Goal: Transaction & Acquisition: Purchase product/service

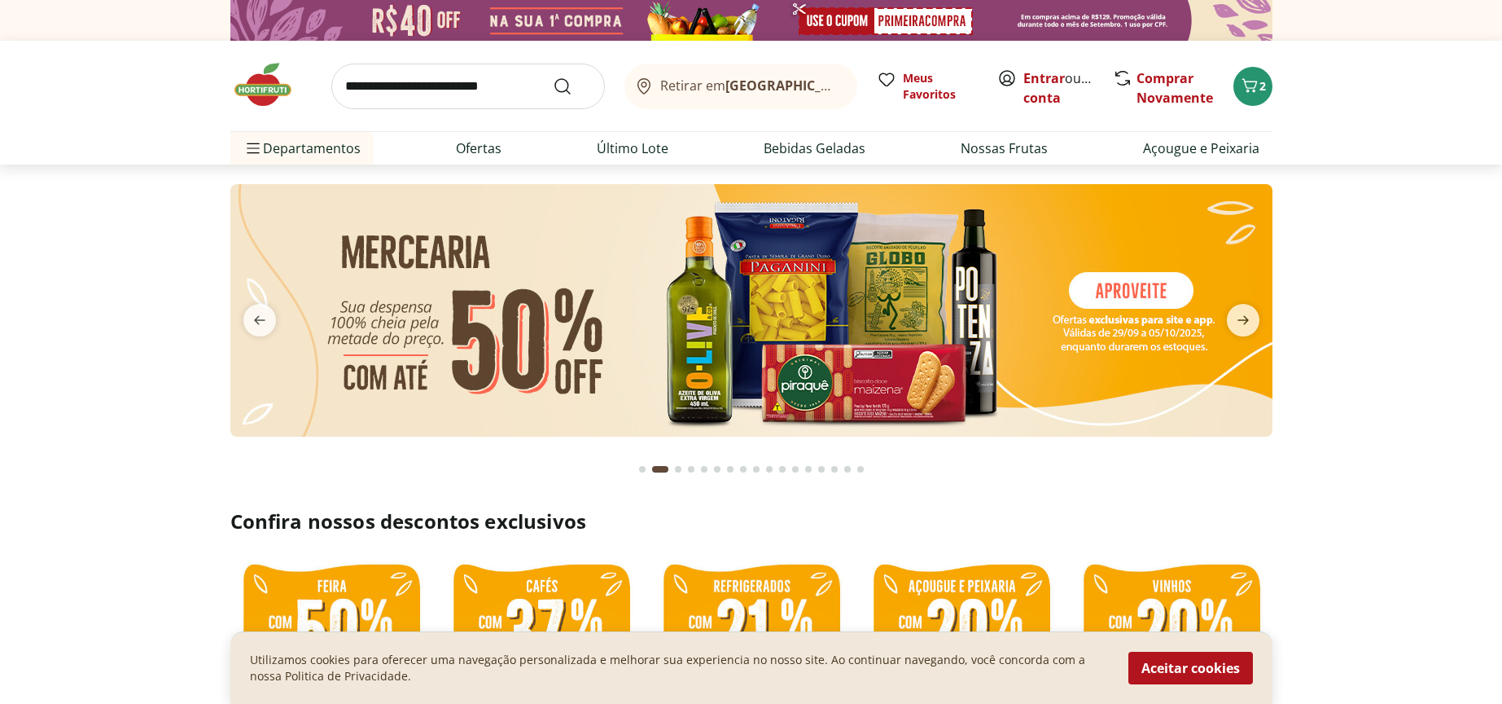
click at [140, 392] on section at bounding box center [751, 326] width 1502 height 324
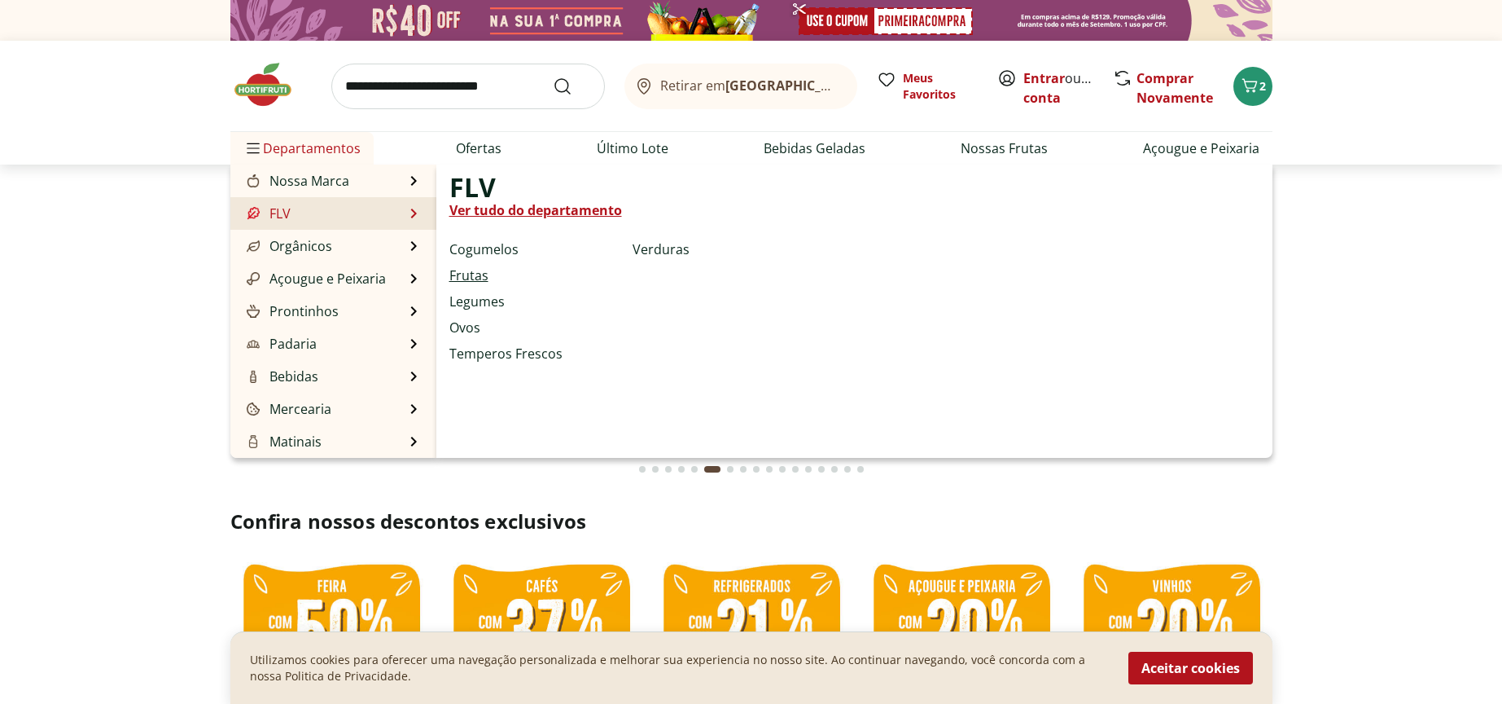
click at [476, 278] on link "Frutas" at bounding box center [468, 275] width 39 height 20
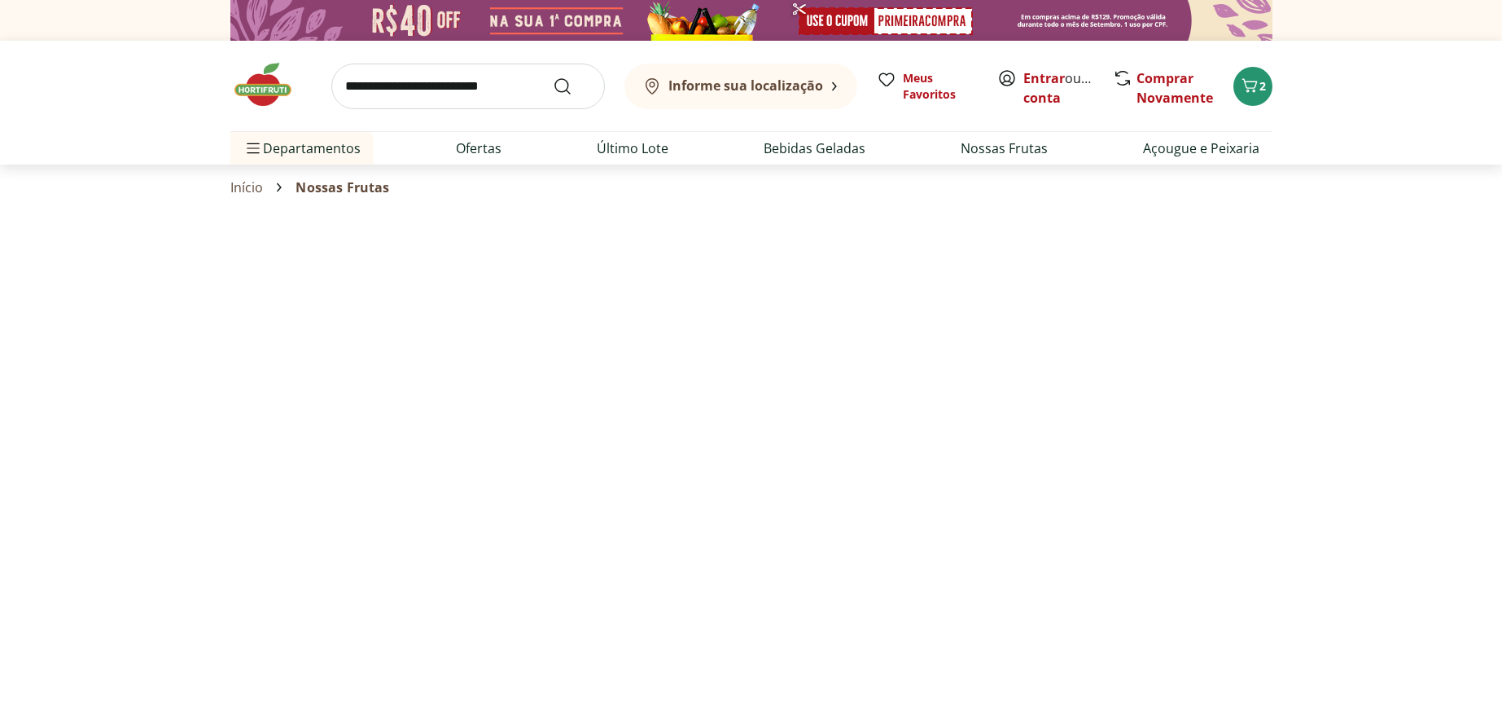
select select "**********"
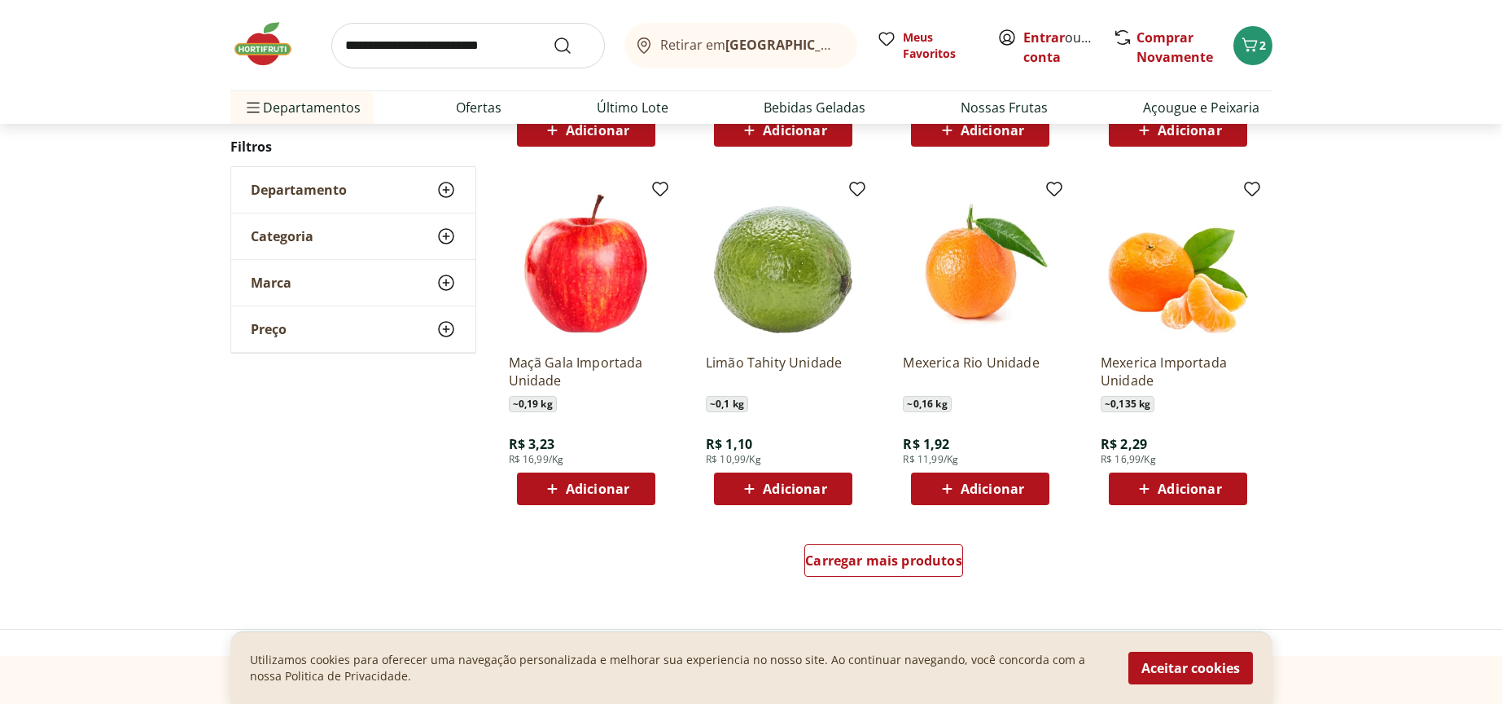
scroll to position [841, 0]
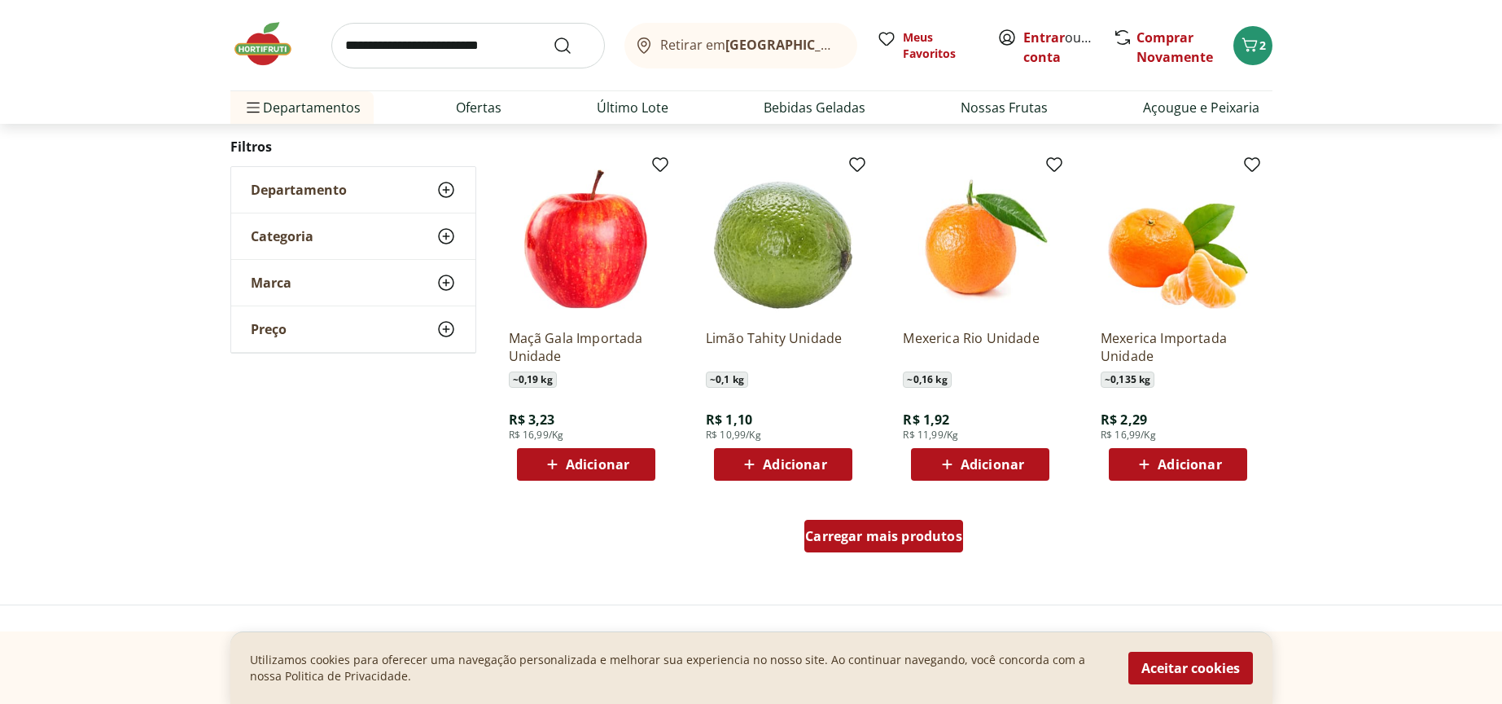
click at [897, 541] on span "Carregar mais produtos" at bounding box center [883, 535] width 157 height 13
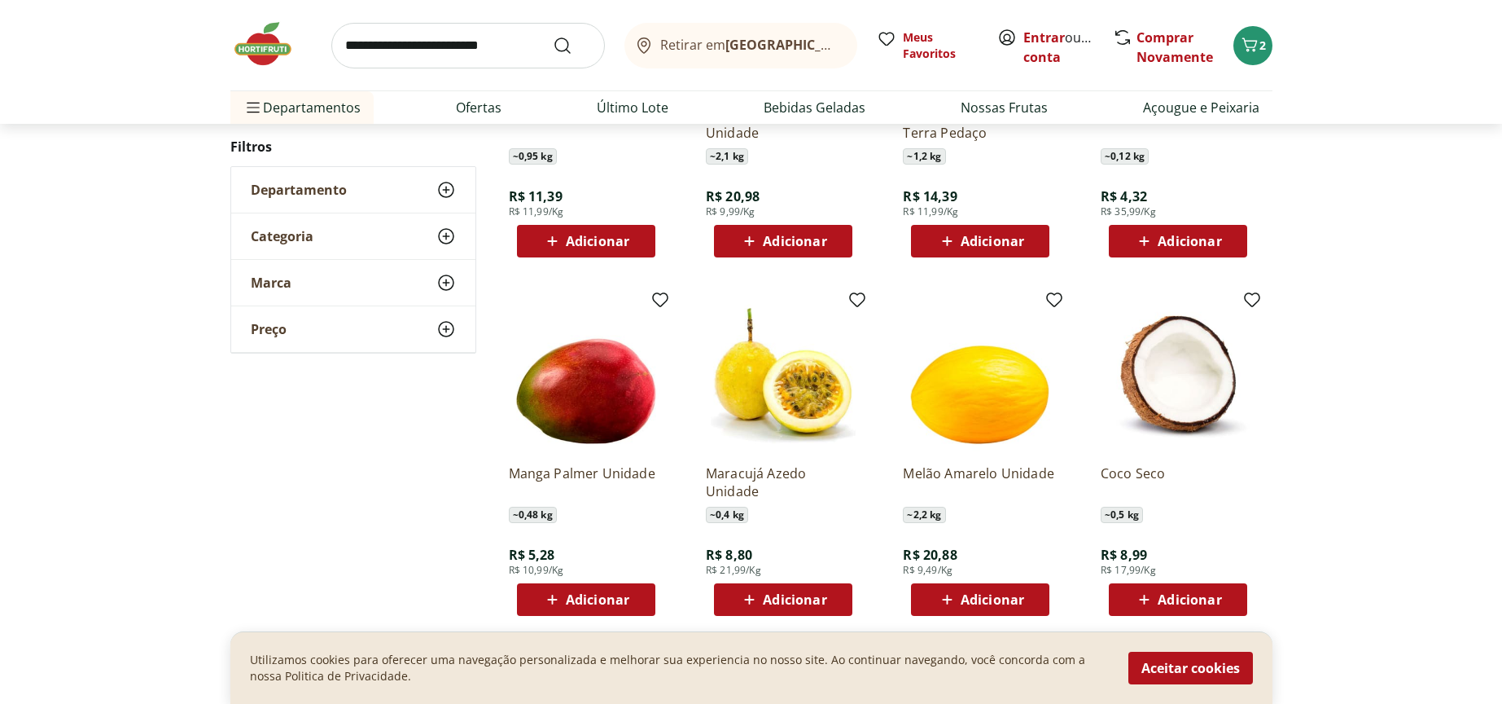
scroll to position [1842, 0]
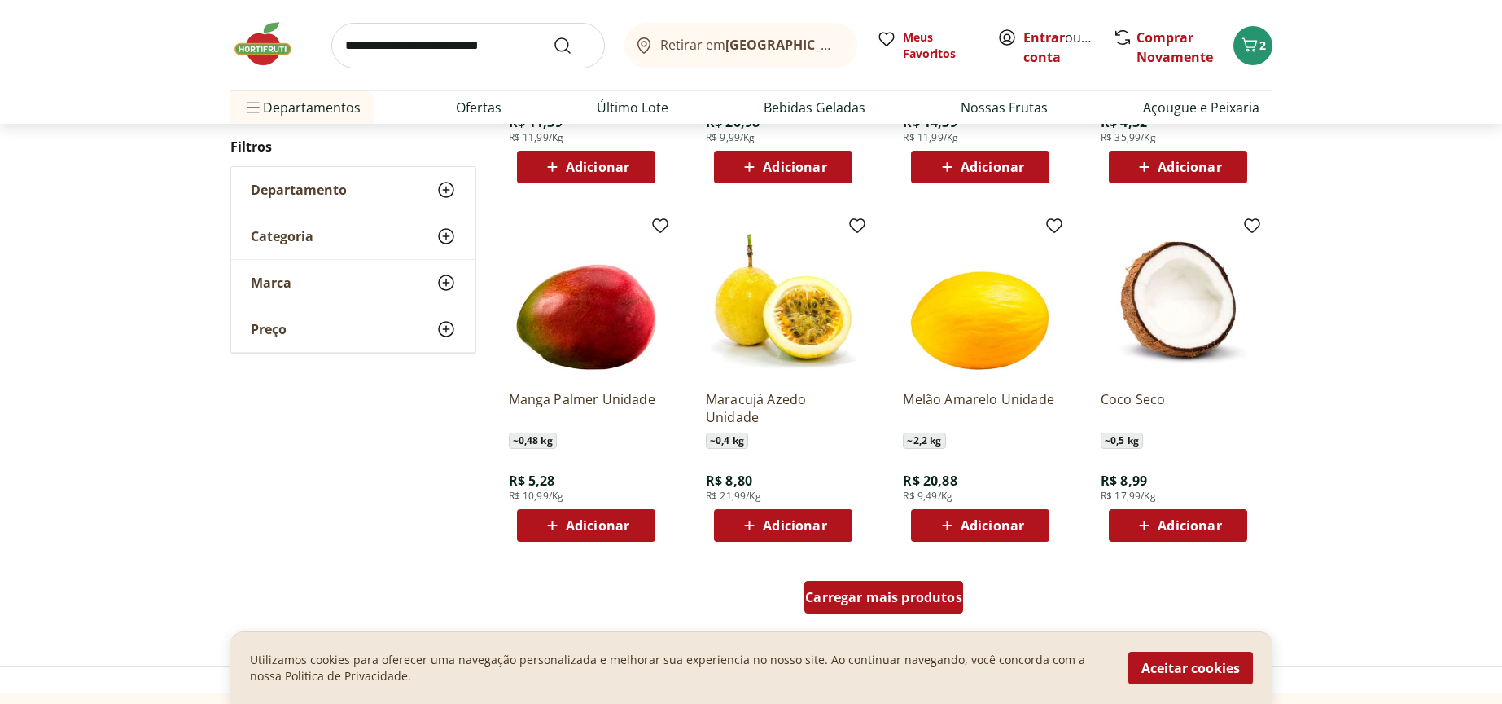
click at [809, 594] on span "Carregar mais produtos" at bounding box center [883, 596] width 157 height 13
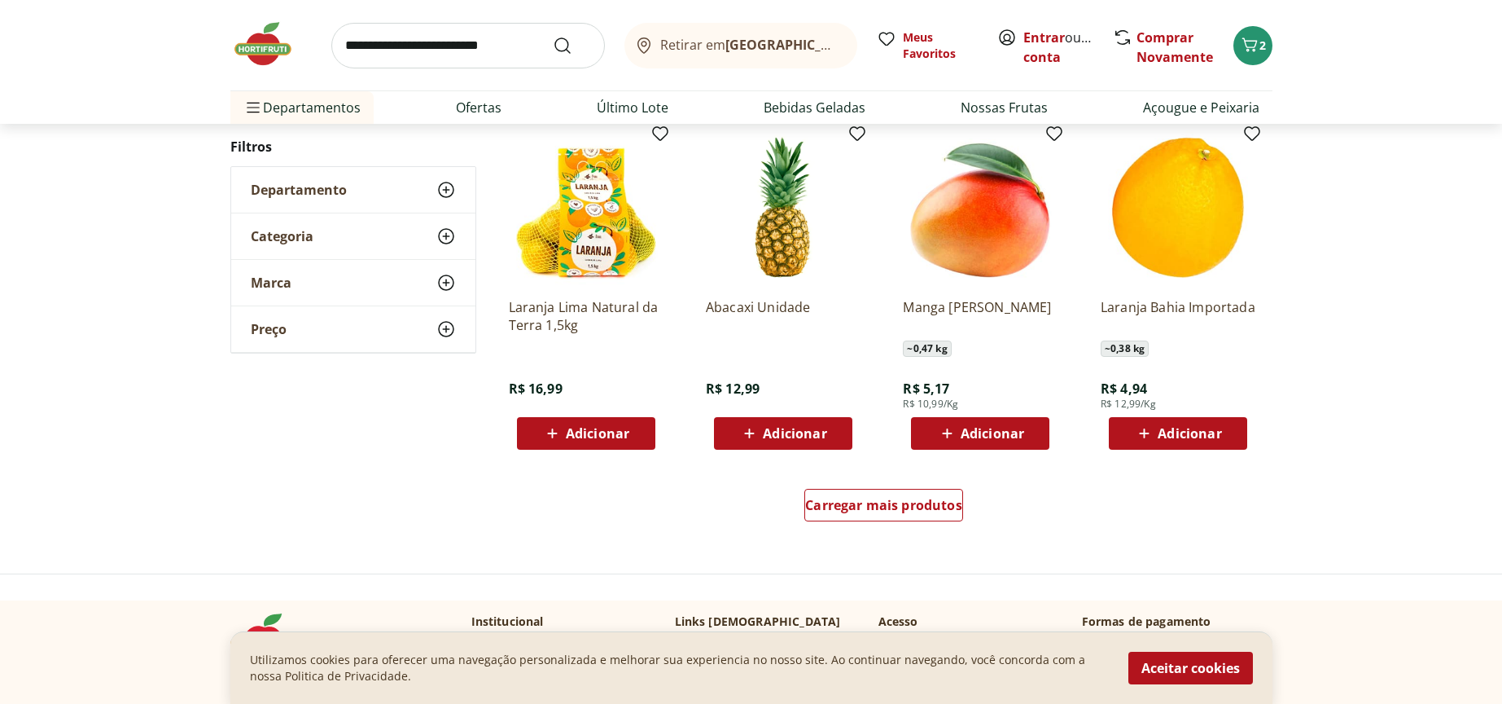
scroll to position [3015, 0]
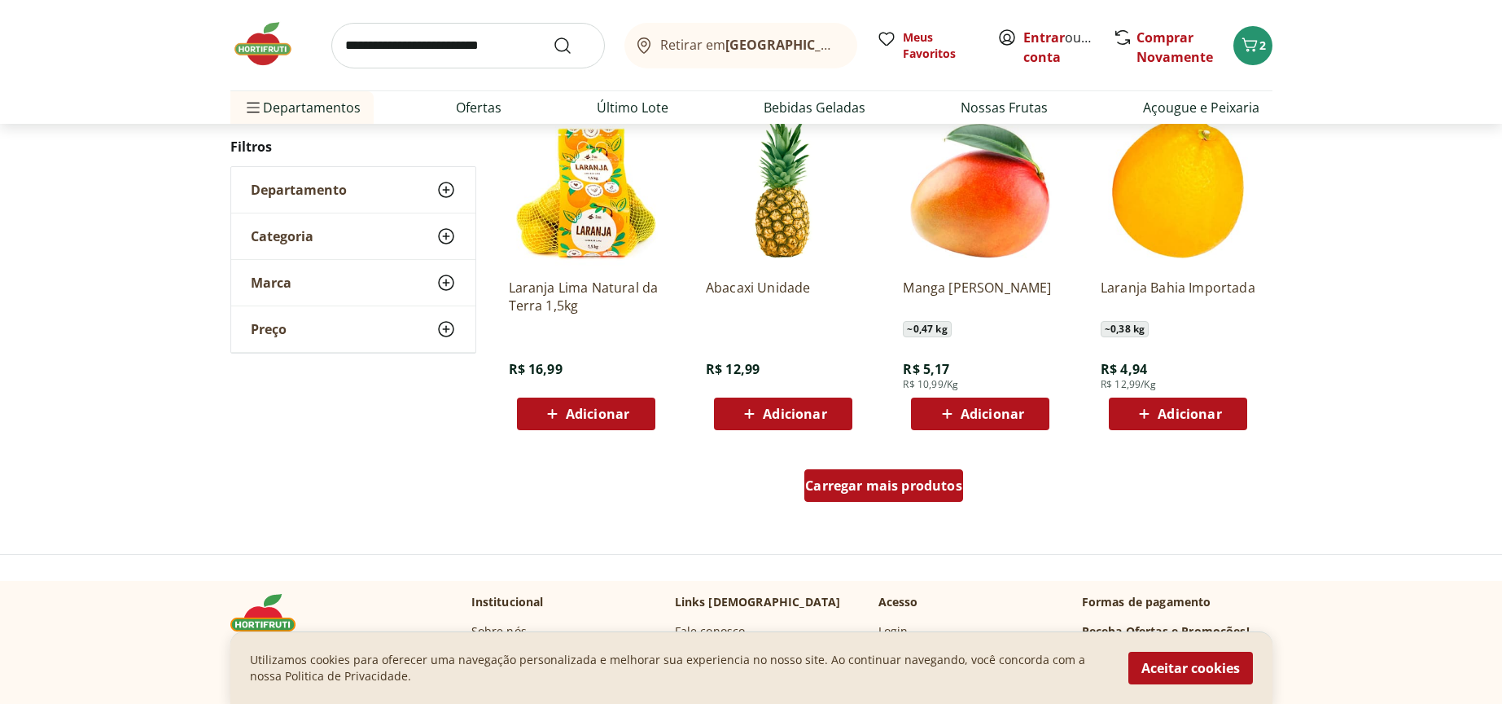
click at [872, 482] on span "Carregar mais produtos" at bounding box center [883, 485] width 157 height 13
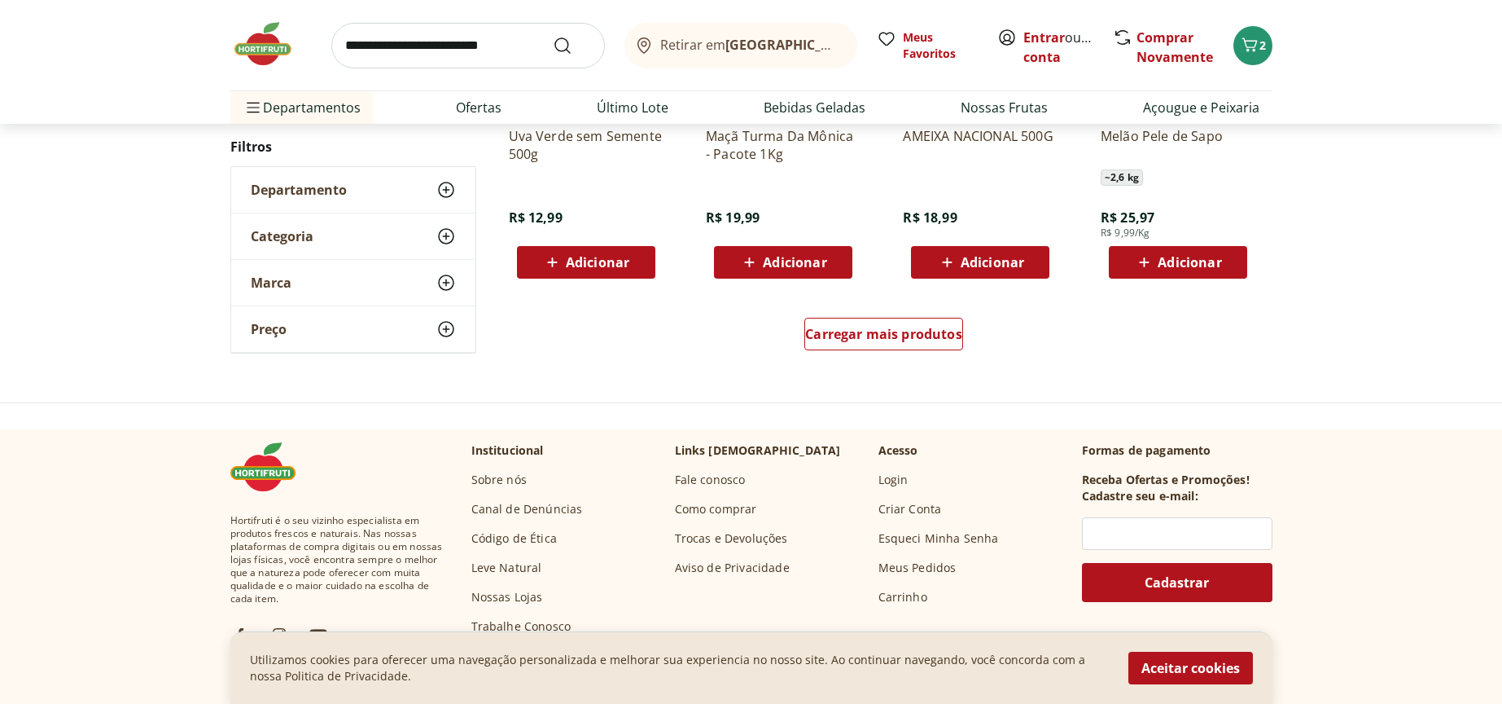
scroll to position [4251, 0]
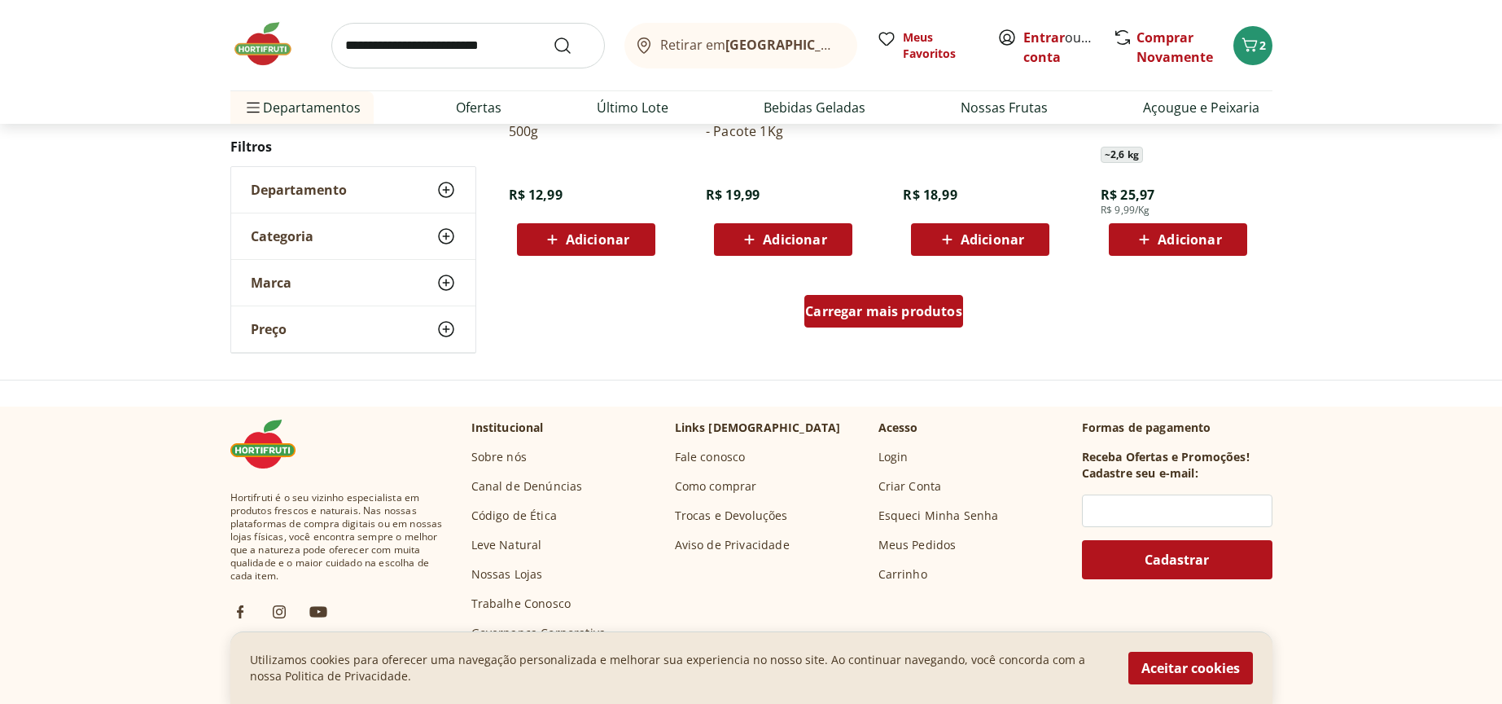
click at [953, 313] on span "Carregar mais produtos" at bounding box center [883, 311] width 157 height 13
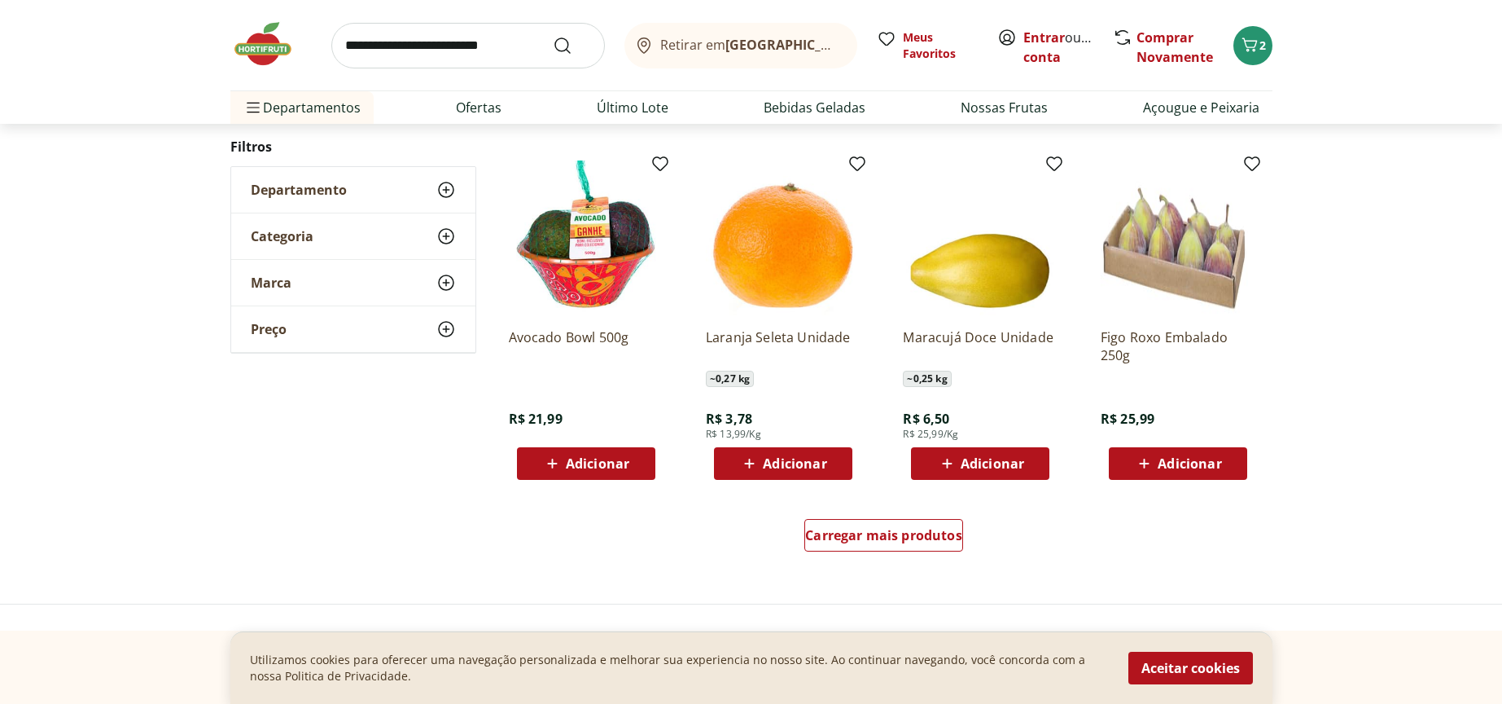
scroll to position [5131, 0]
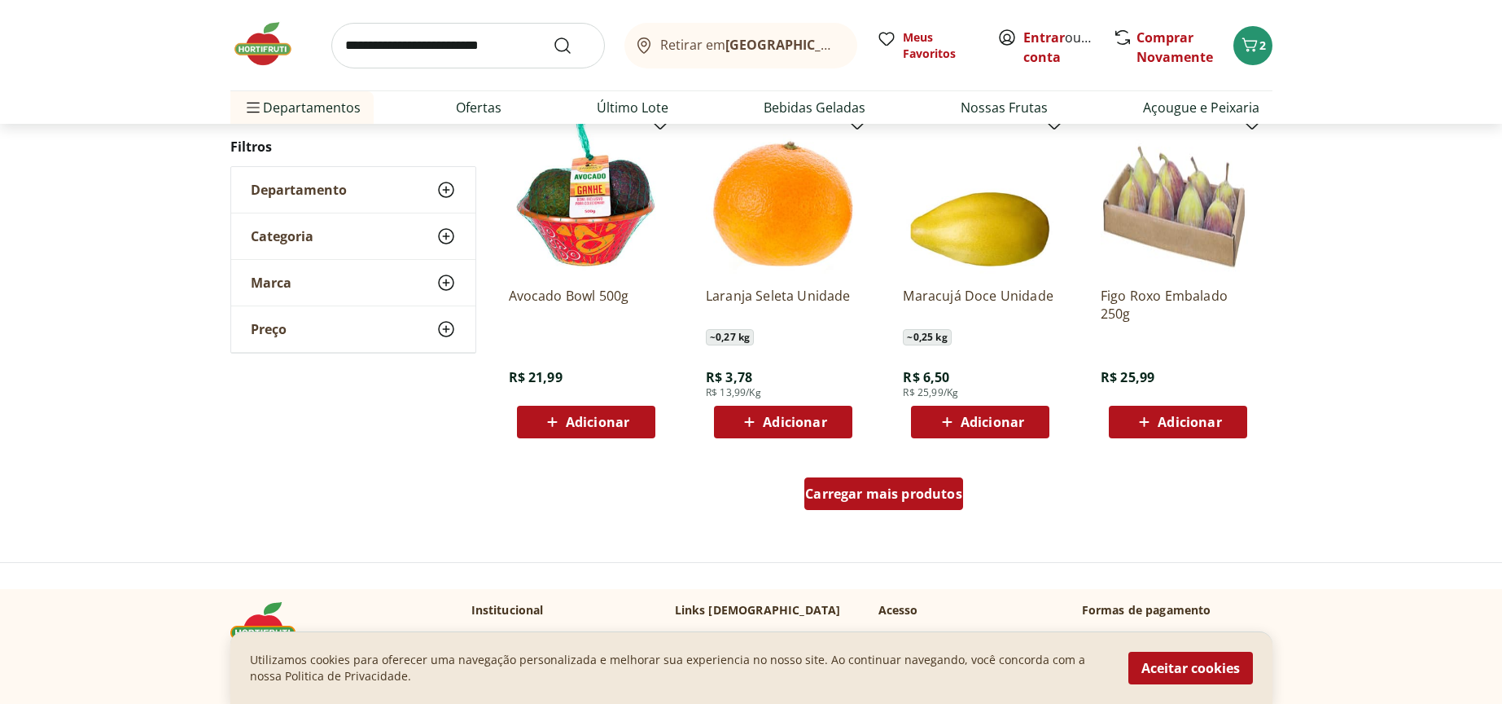
click at [854, 499] on span "Carregar mais produtos" at bounding box center [883, 493] width 157 height 13
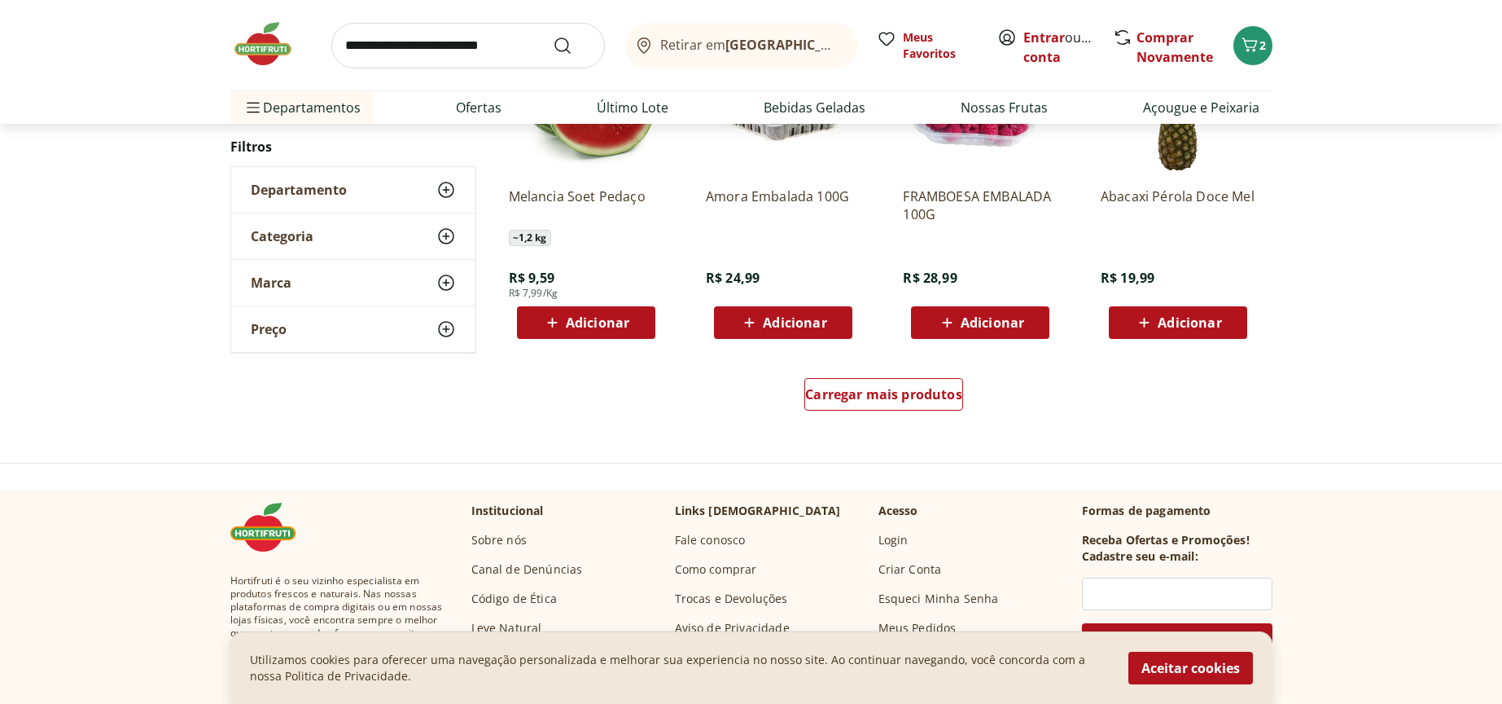
scroll to position [6428, 0]
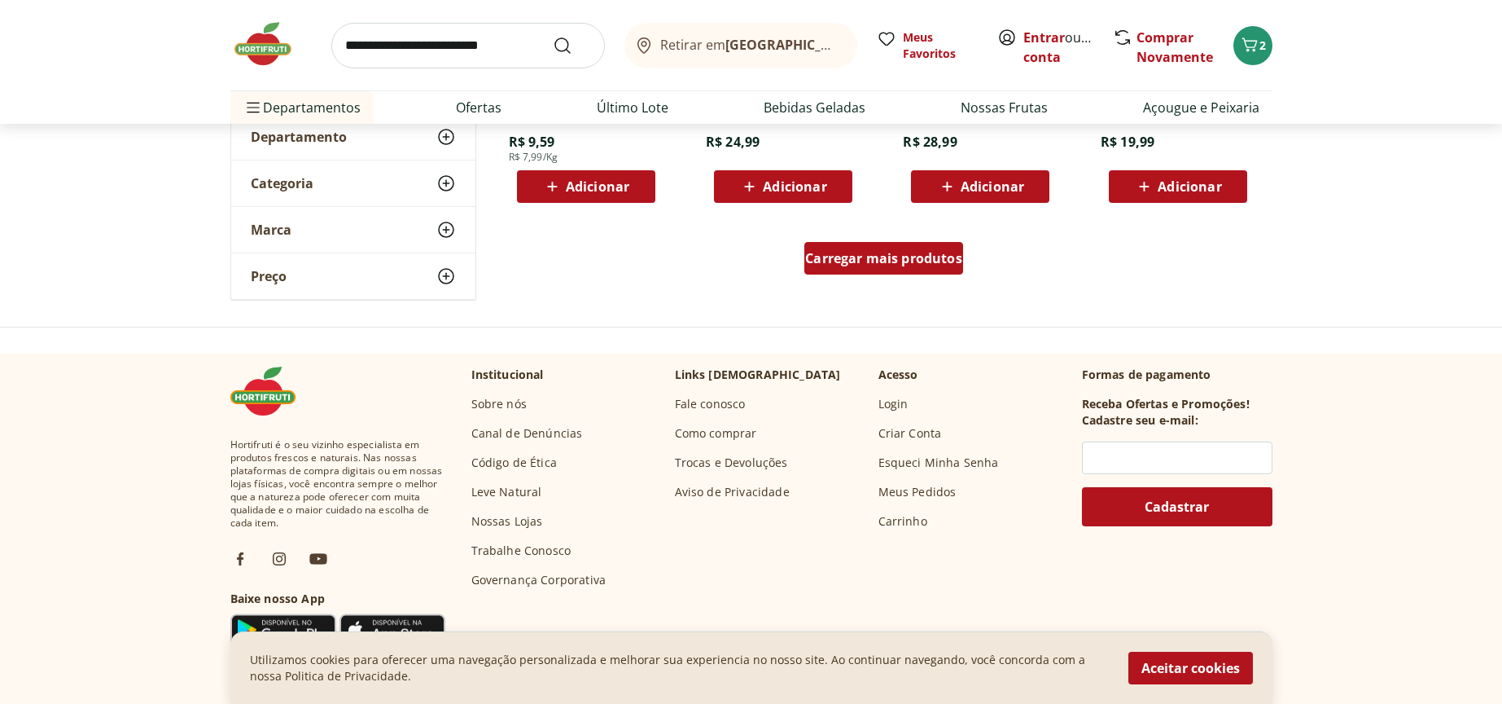
click at [941, 265] on span "Carregar mais produtos" at bounding box center [883, 258] width 157 height 13
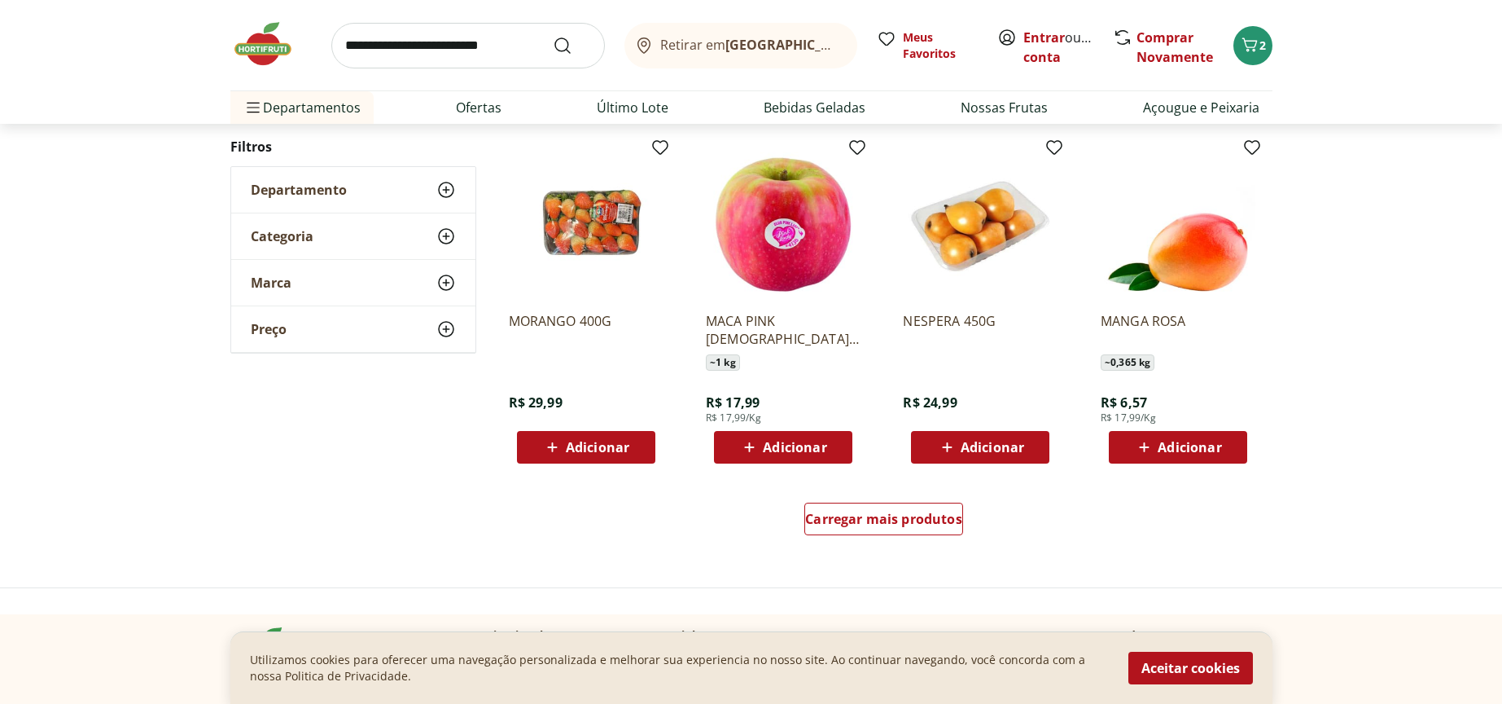
scroll to position [7508, 0]
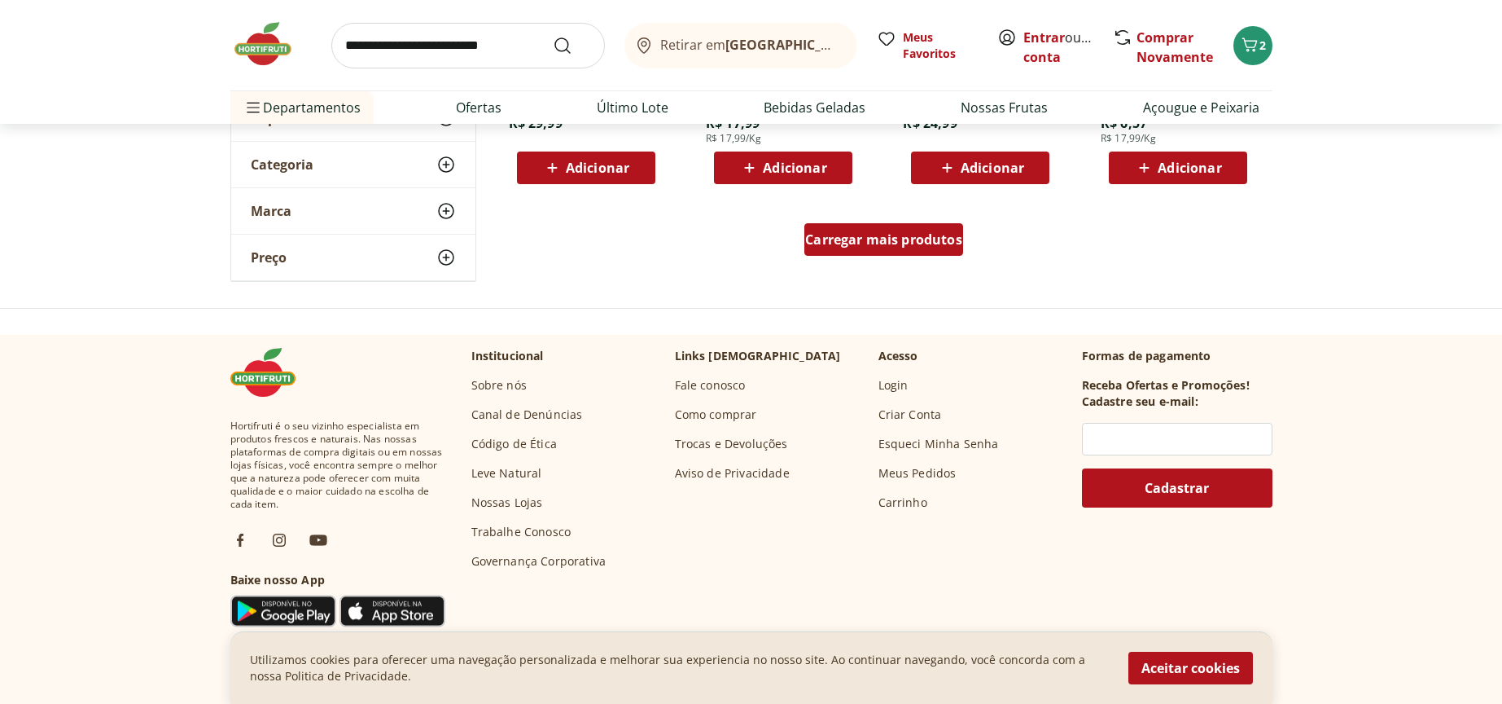
click at [871, 248] on div "Carregar mais produtos" at bounding box center [883, 239] width 159 height 33
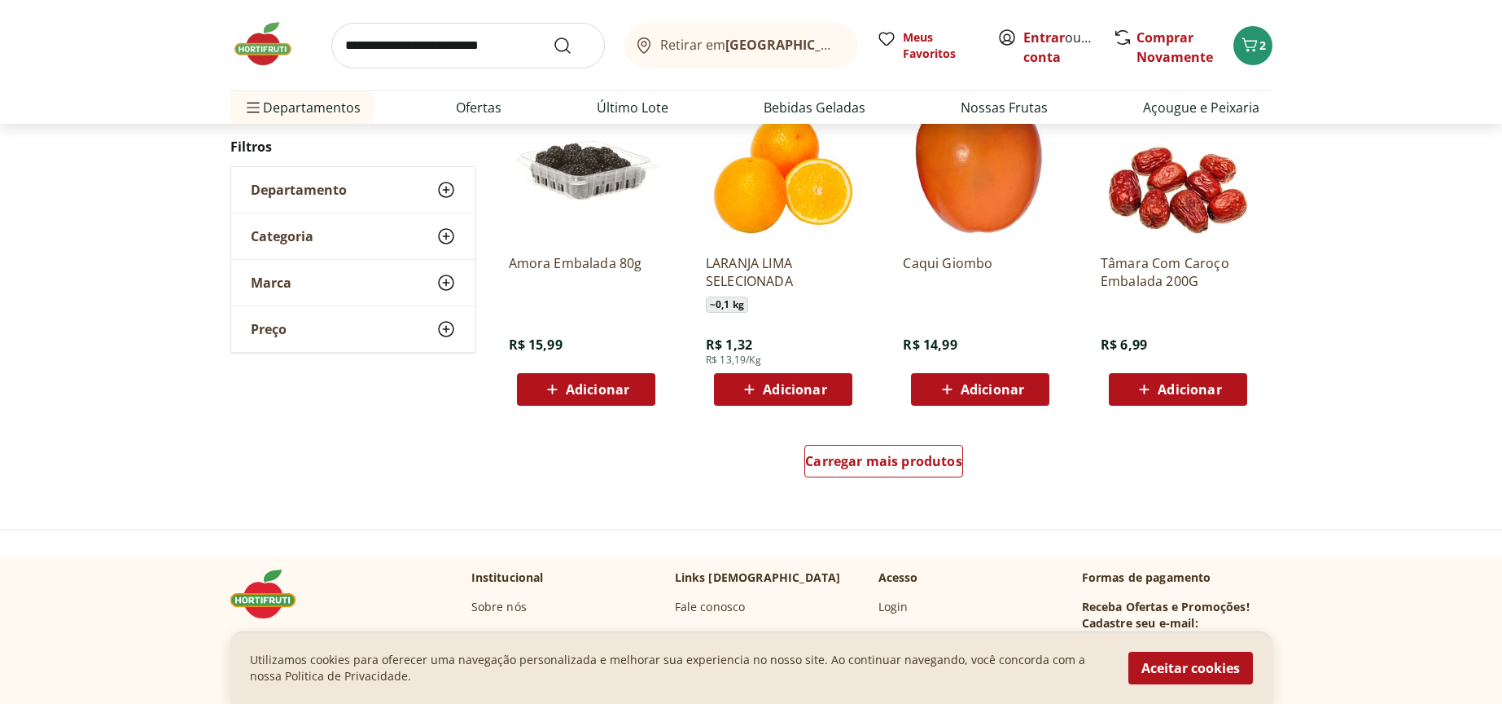
scroll to position [8365, 0]
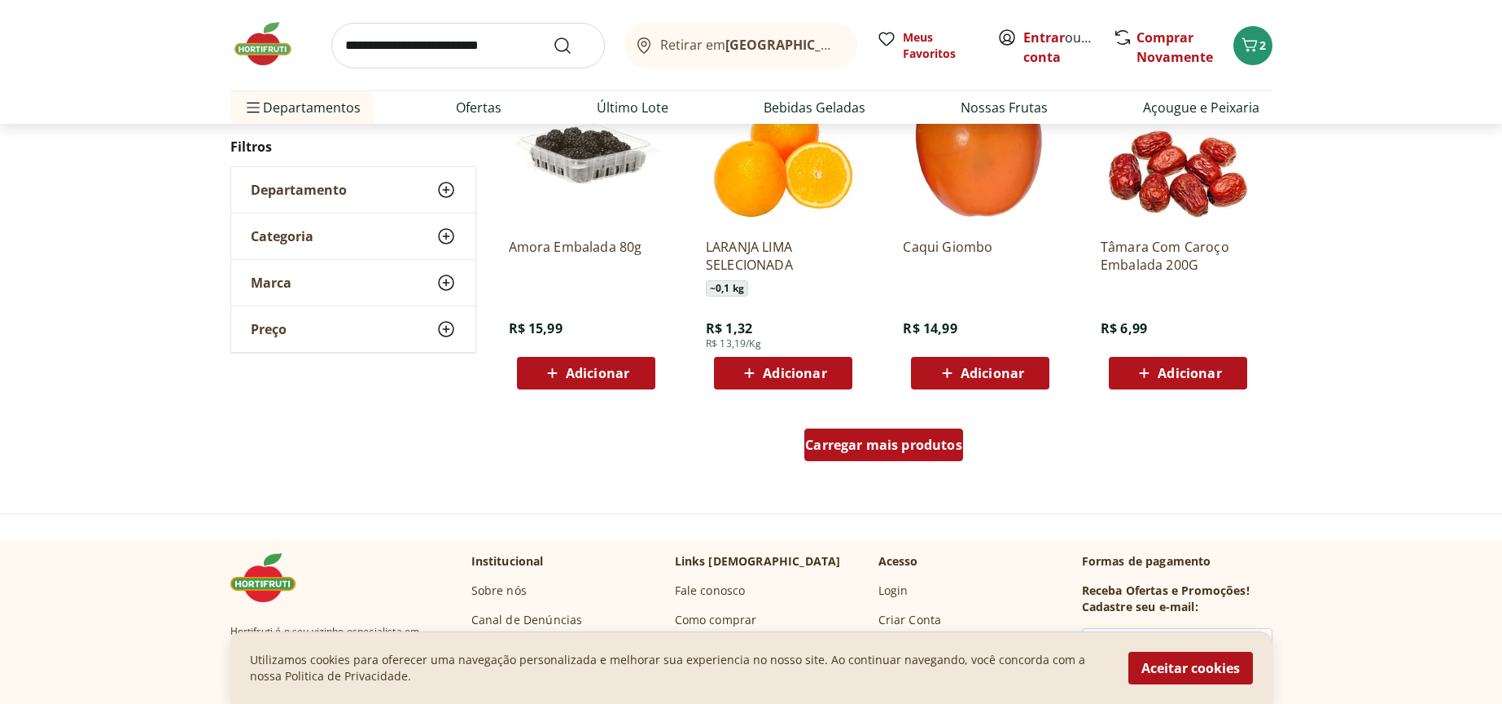
click at [888, 454] on div "Carregar mais produtos" at bounding box center [883, 444] width 159 height 33
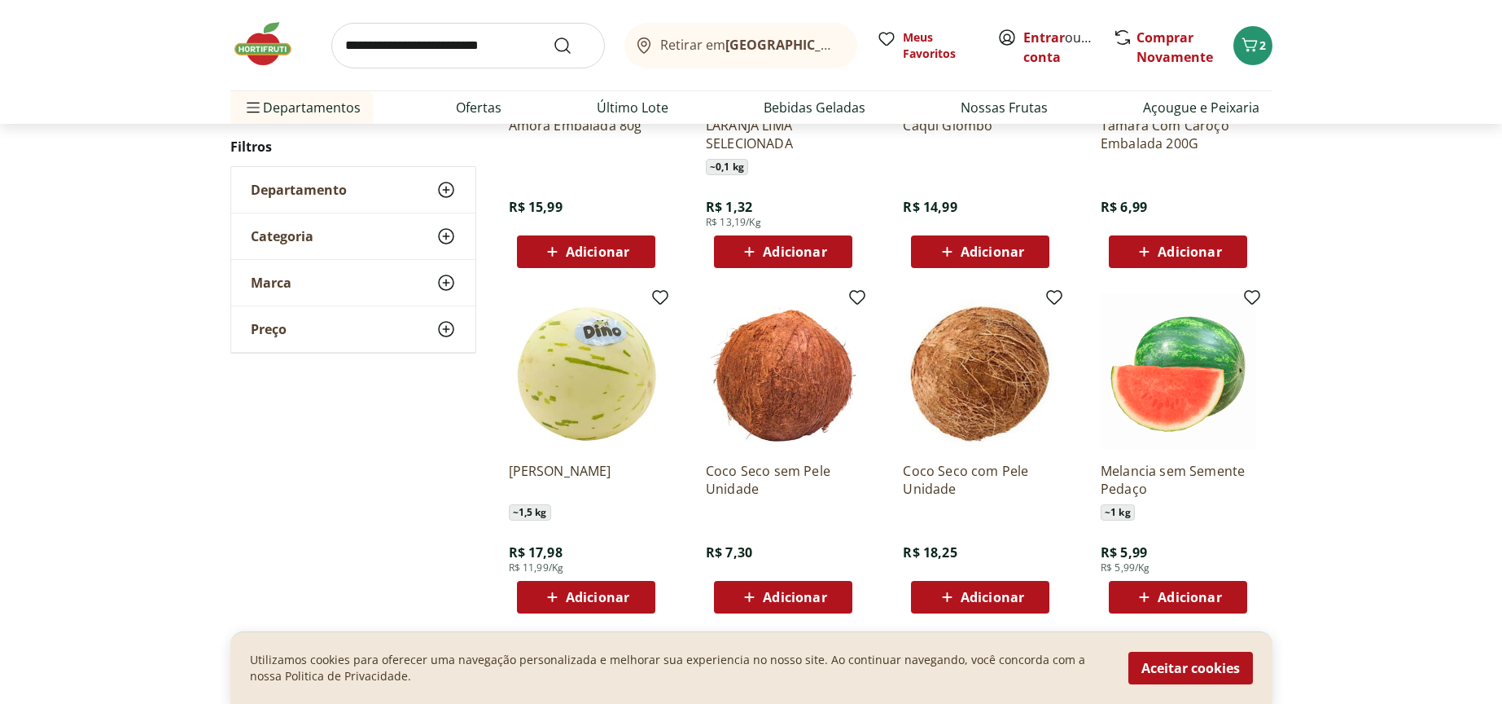
scroll to position [8547, 0]
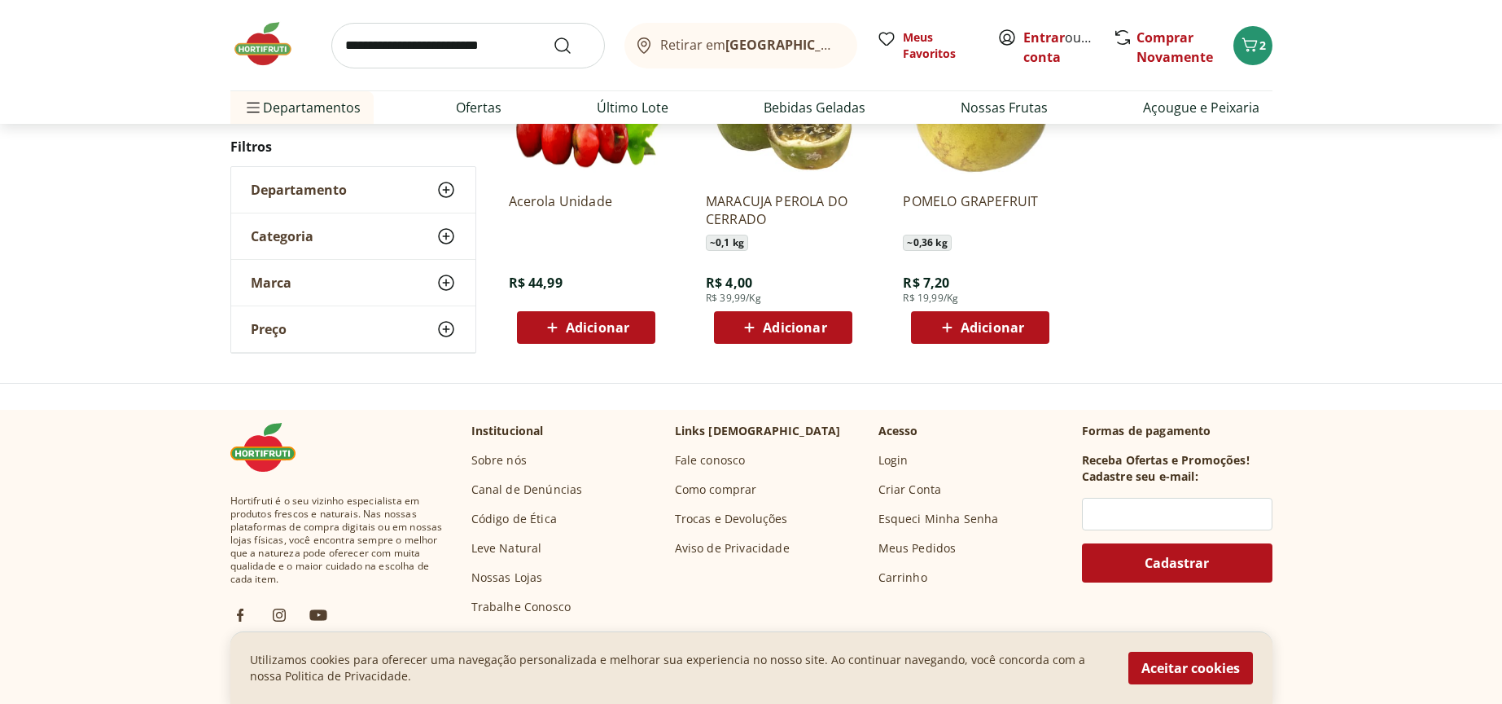
scroll to position [565, 0]
